Goal: Find specific page/section: Find specific page/section

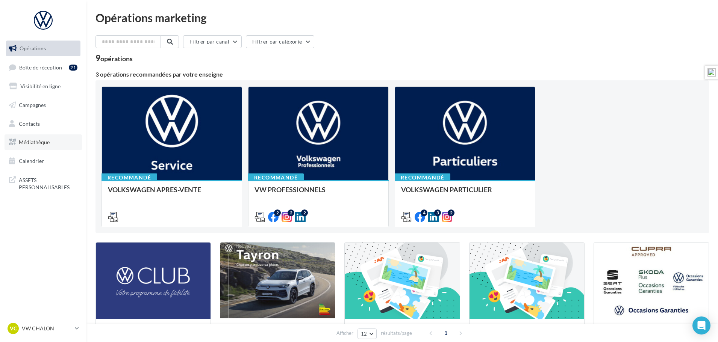
click at [42, 142] on span "Médiathèque" at bounding box center [34, 142] width 31 height 6
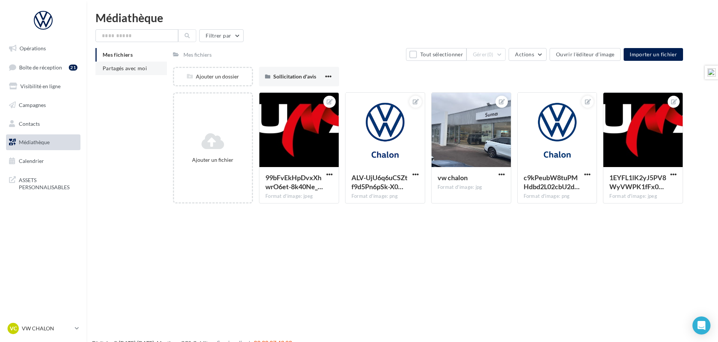
click at [111, 68] on span "Partagés avec moi" at bounding box center [125, 68] width 44 height 6
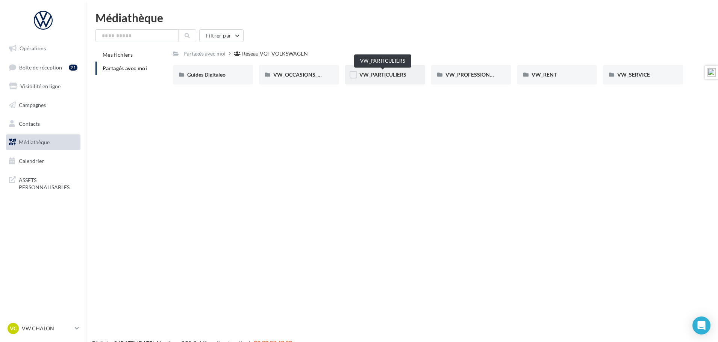
click at [378, 77] on span "VW_PARTICULIERS" at bounding box center [382, 74] width 47 height 6
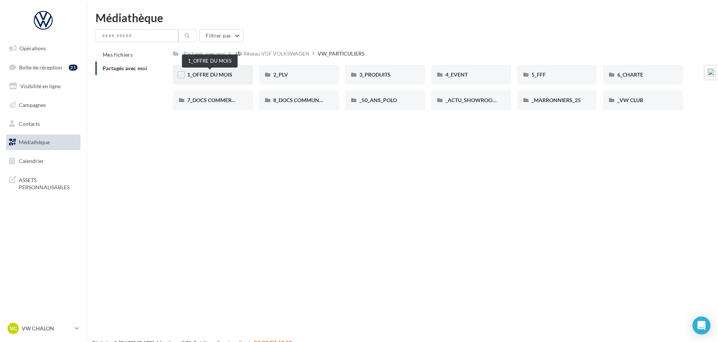
click at [212, 76] on span "1_OFFRE DU MOIS" at bounding box center [209, 74] width 45 height 6
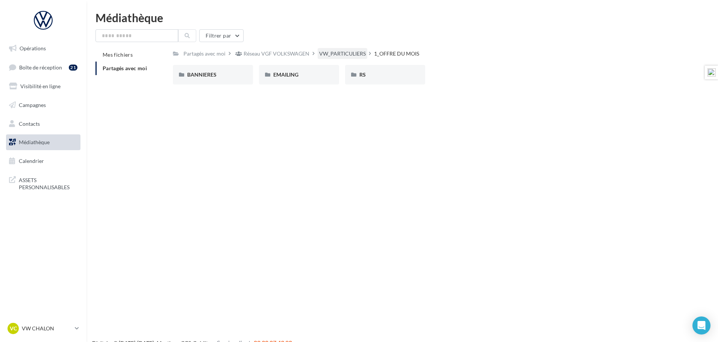
click at [353, 56] on div "VW_PARTICULIERS" at bounding box center [342, 54] width 47 height 8
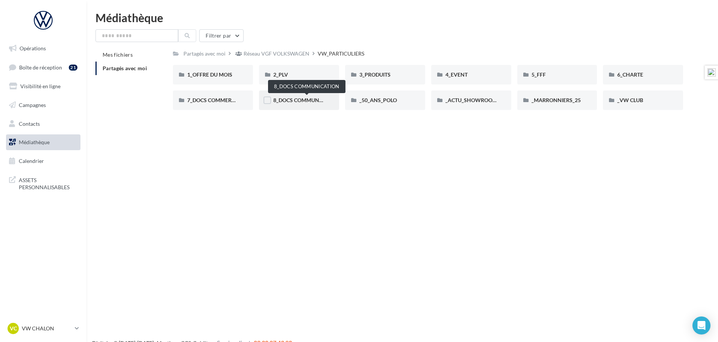
click at [309, 99] on span "8_DOCS COMMUNICATION" at bounding box center [306, 100] width 67 height 6
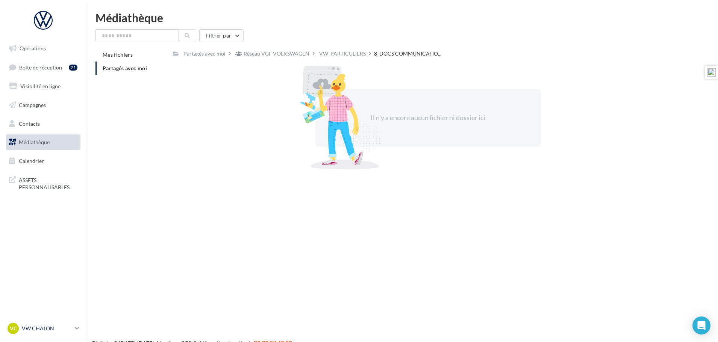
click at [56, 333] on div "VC VW CHALON vw-cha-dup" at bounding box center [40, 328] width 64 height 11
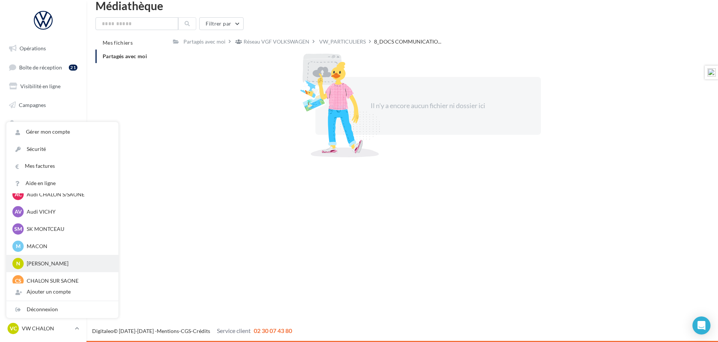
scroll to position [575, 0]
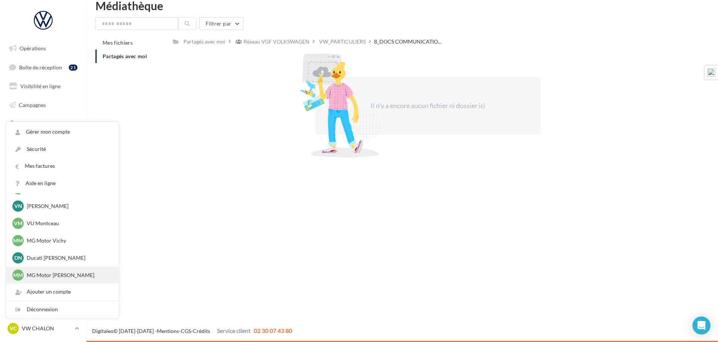
click at [61, 274] on p "MG Motor [PERSON_NAME]" at bounding box center [68, 276] width 83 height 8
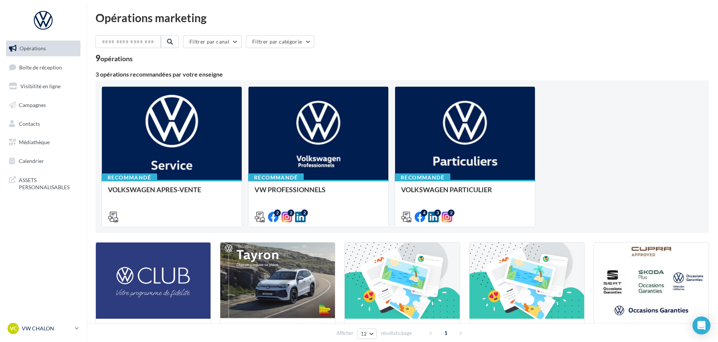
click at [37, 327] on p "VW CHALON" at bounding box center [47, 329] width 50 height 8
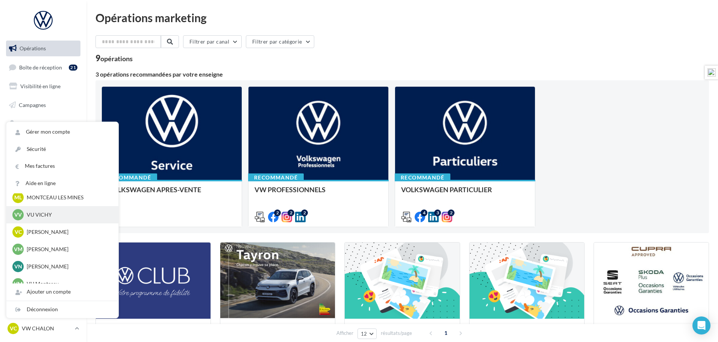
scroll to position [526, 0]
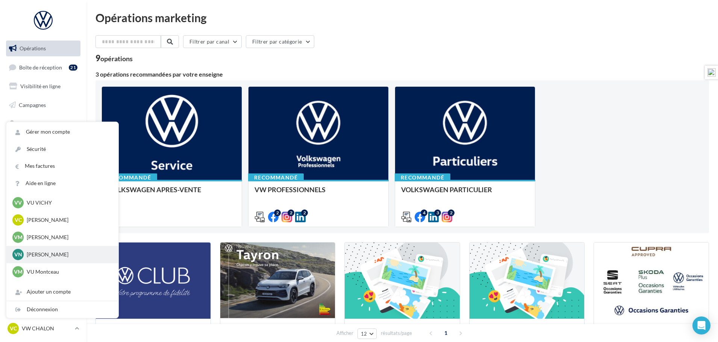
drag, startPoint x: 45, startPoint y: 255, endPoint x: 56, endPoint y: 262, distance: 12.7
click at [45, 255] on p "[PERSON_NAME]" at bounding box center [68, 255] width 83 height 8
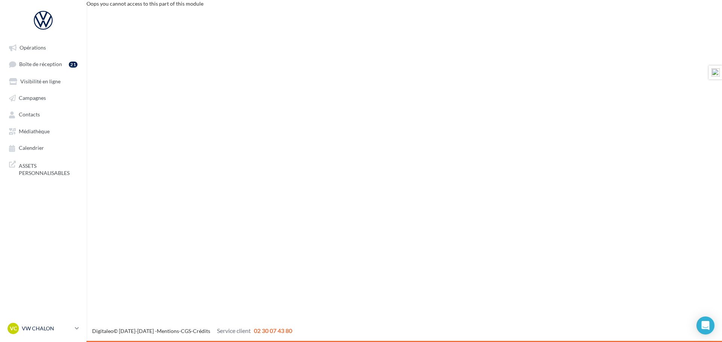
click at [44, 327] on p "VW CHALON" at bounding box center [47, 329] width 50 height 8
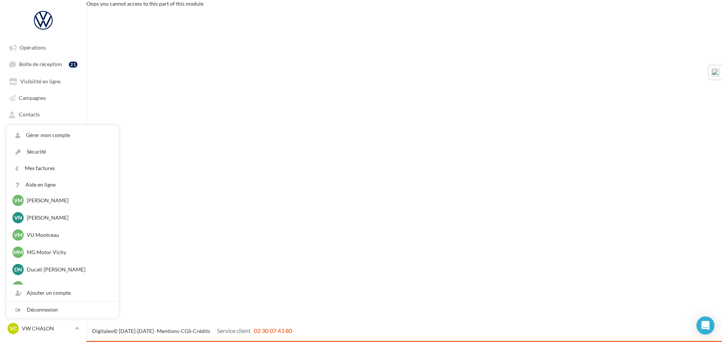
scroll to position [575, 0]
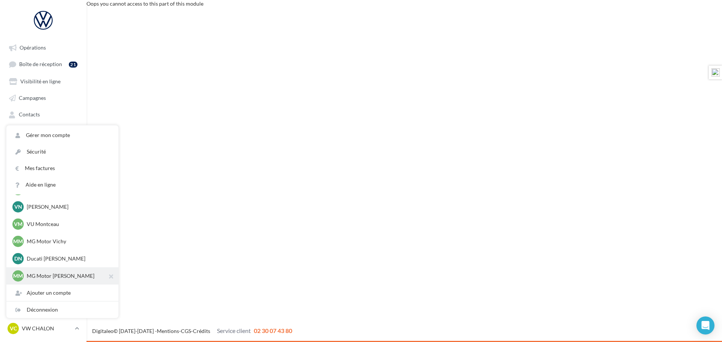
click at [44, 275] on p "MG Motor [PERSON_NAME]" at bounding box center [68, 276] width 83 height 8
